Goal: Navigation & Orientation: Find specific page/section

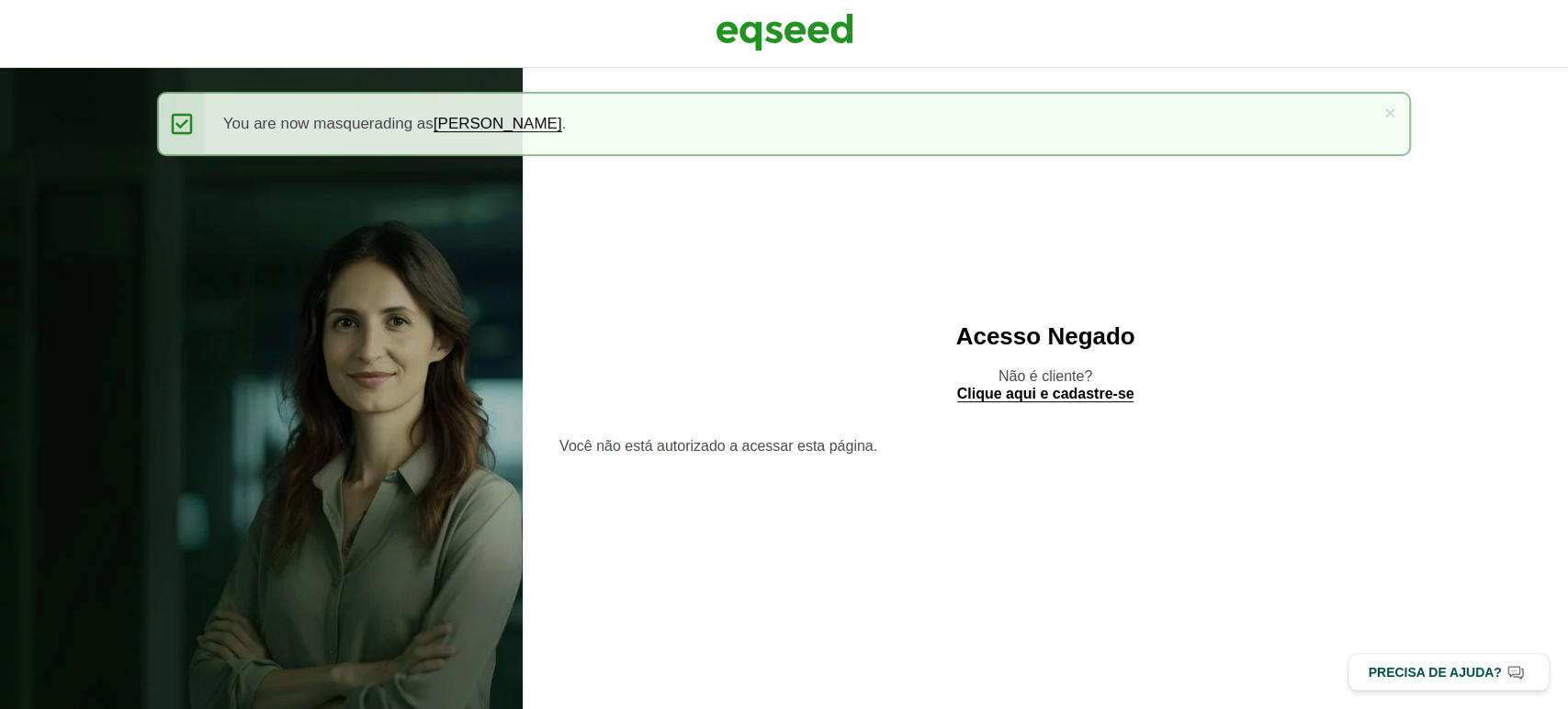
click at [794, 37] on img at bounding box center [784, 32] width 138 height 46
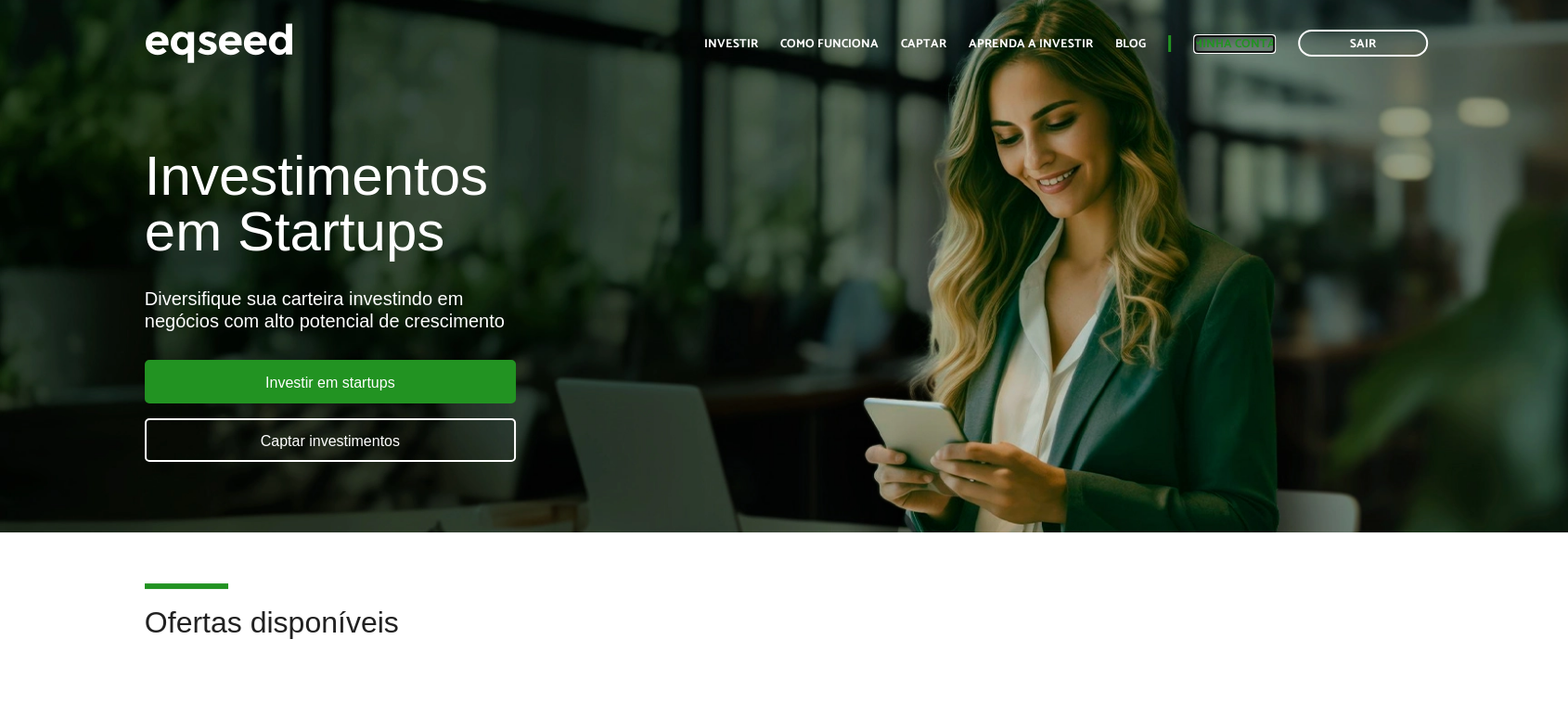
click at [1253, 38] on link "Minha conta" at bounding box center [1235, 44] width 83 height 12
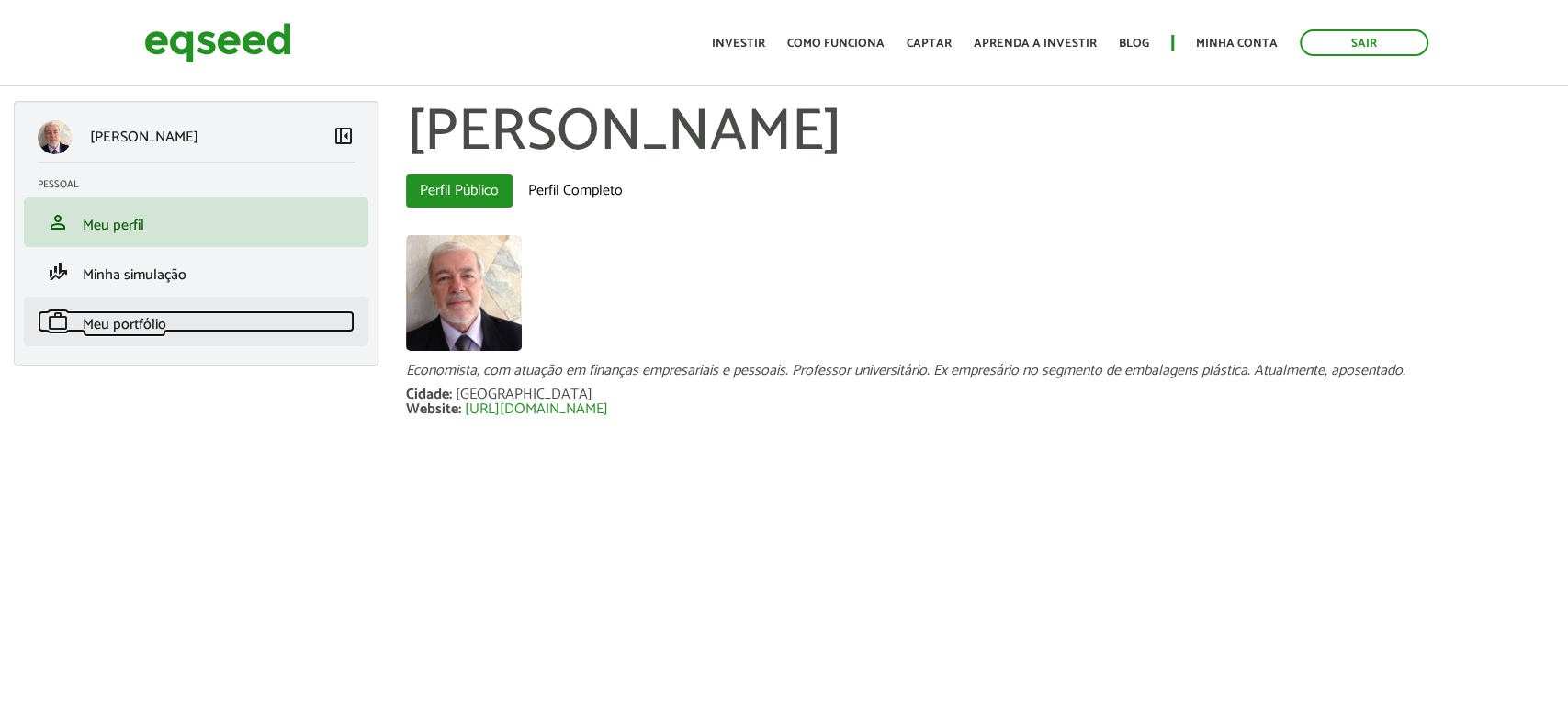
click at [127, 324] on span "Meu portfólio" at bounding box center [124, 325] width 84 height 25
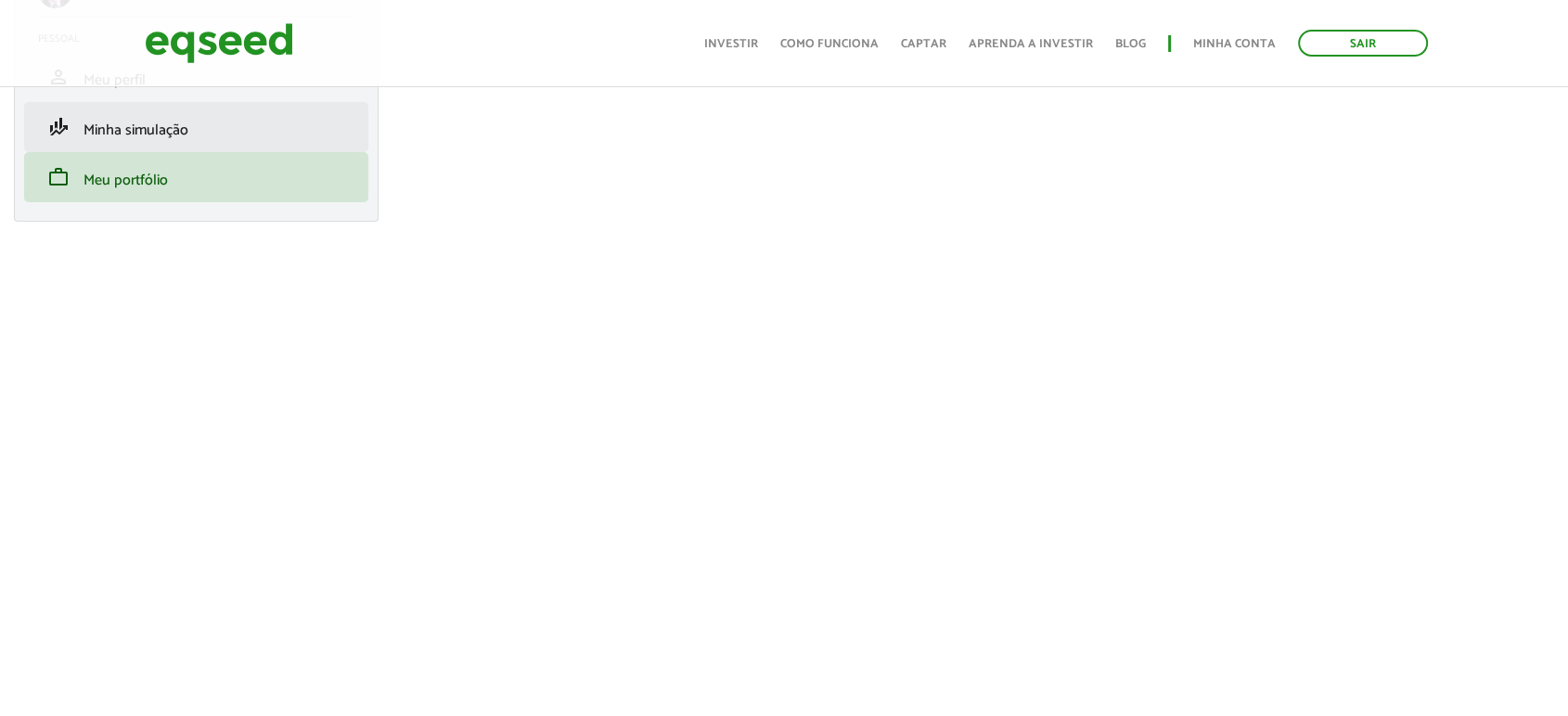
scroll to position [456, 0]
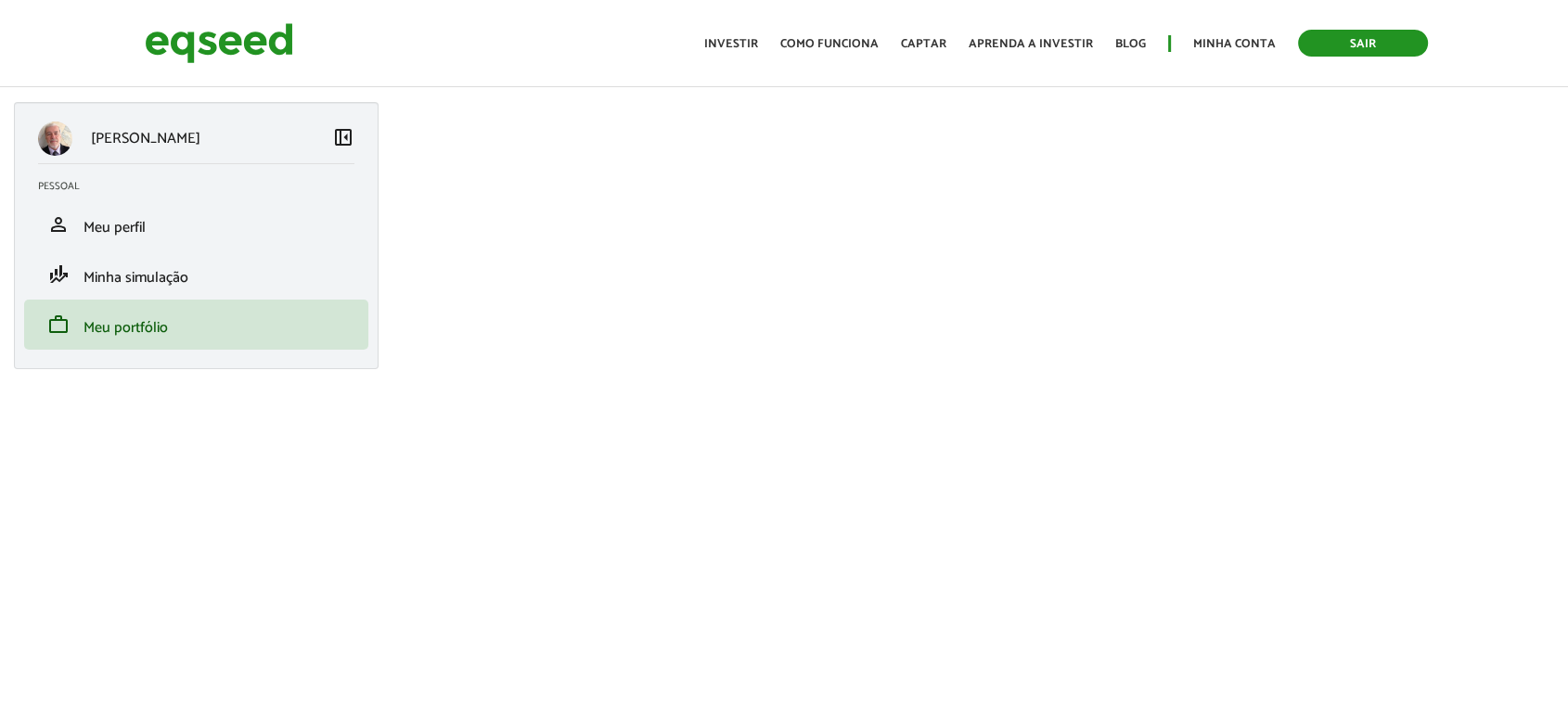
click at [1345, 38] on link "Sair" at bounding box center [1363, 43] width 130 height 27
